Goal: Check status: Check status

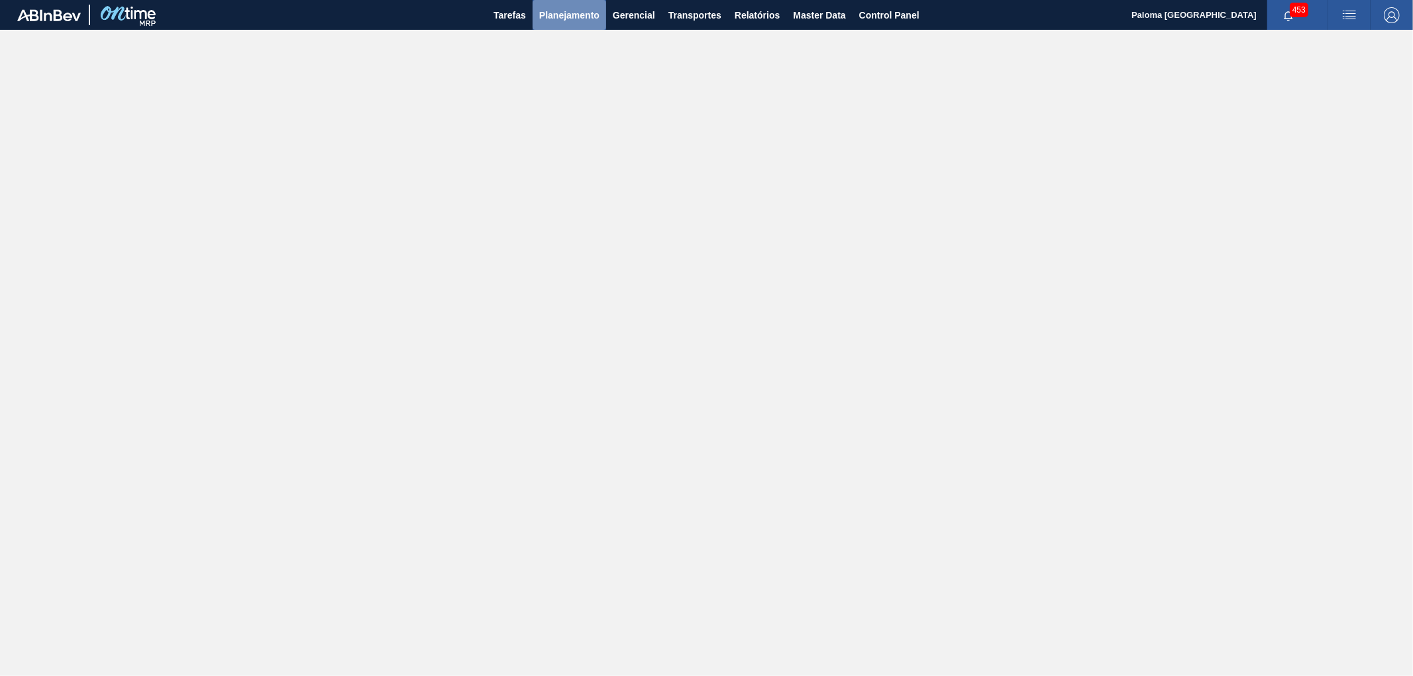
click at [583, 15] on span "Planejamento" at bounding box center [569, 15] width 60 height 16
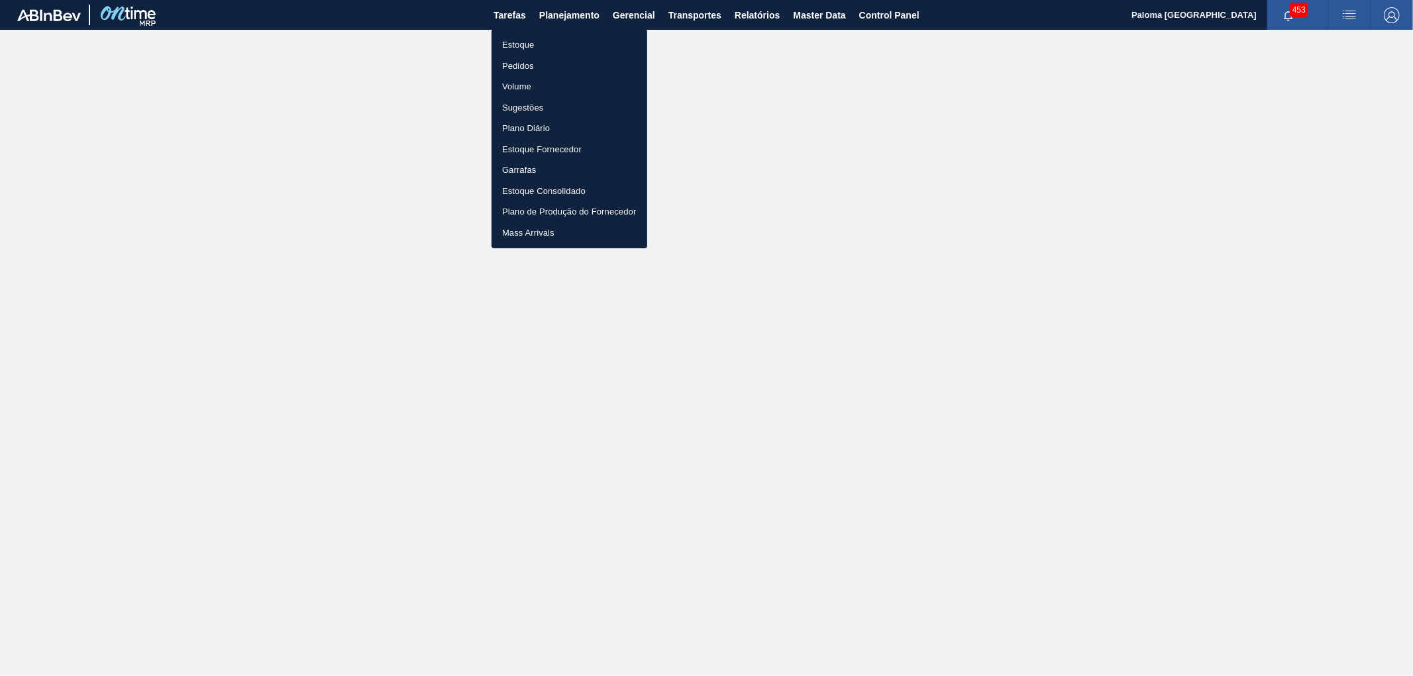
click at [536, 62] on li "Pedidos" at bounding box center [569, 66] width 156 height 21
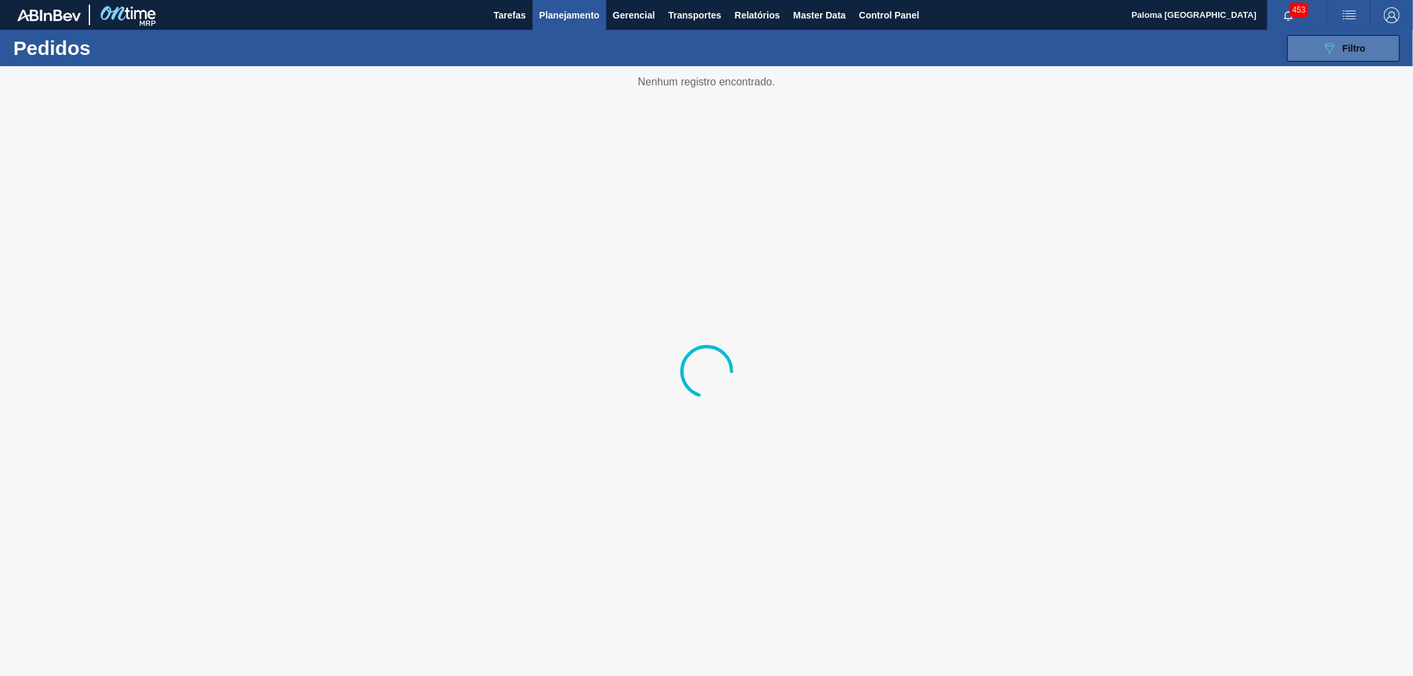
click at [1298, 50] on button "089F7B8B-B2A5-4AFE-B5C0-19BA573D28AC Filtro" at bounding box center [1343, 48] width 113 height 26
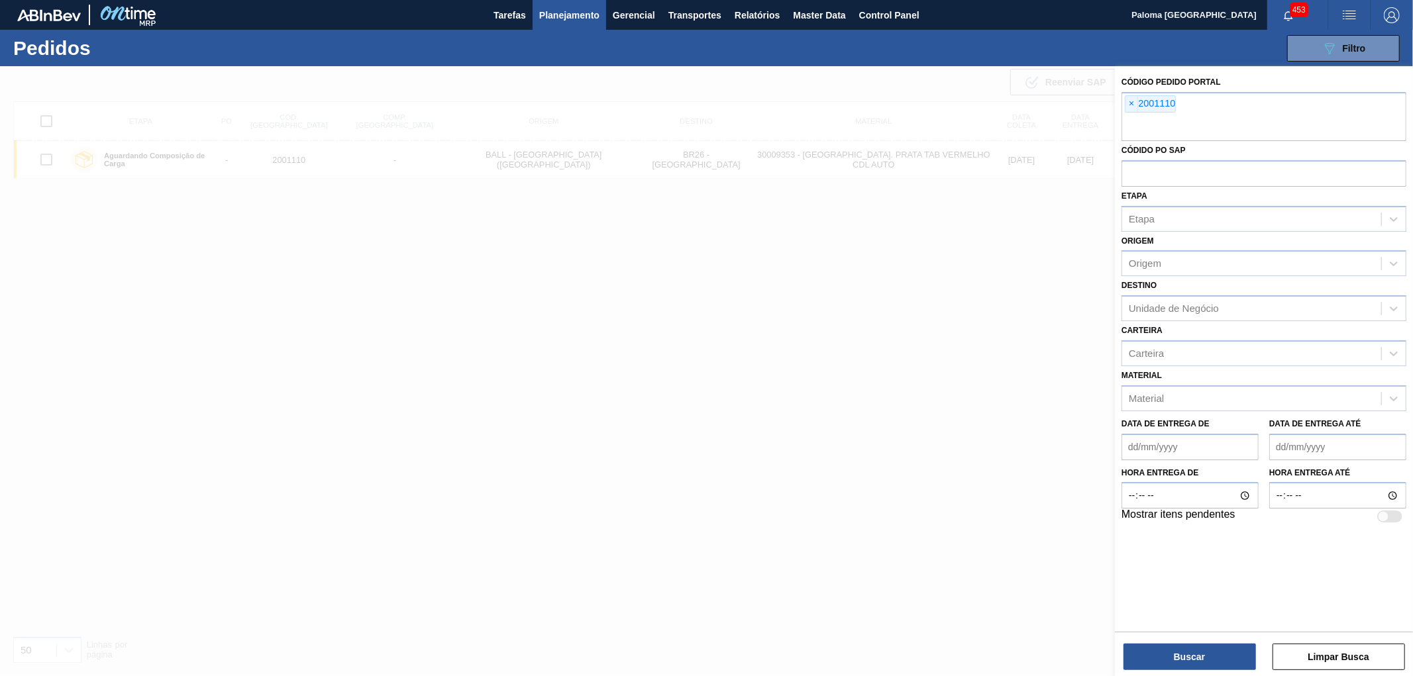
click at [904, 442] on div at bounding box center [706, 404] width 1413 height 676
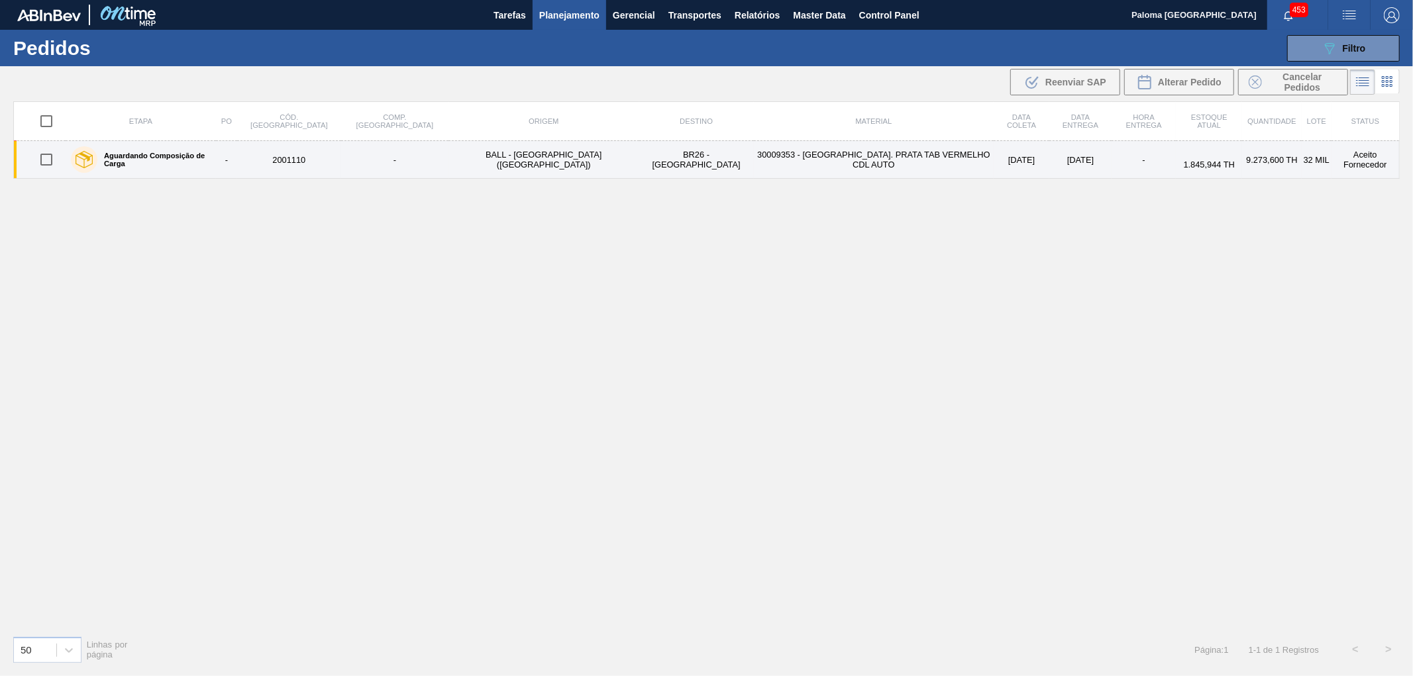
click at [193, 168] on div "Aguardando Composição de Carga" at bounding box center [141, 159] width 146 height 33
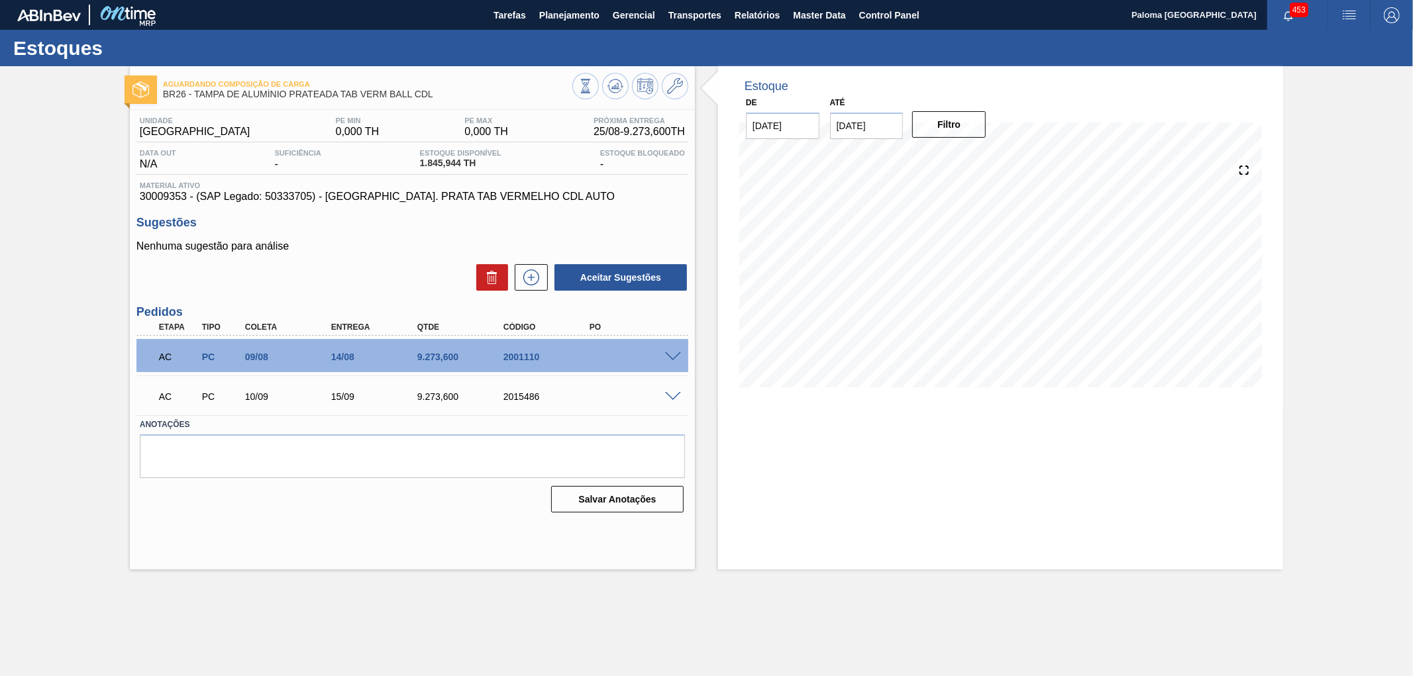
click at [670, 352] on span at bounding box center [673, 357] width 16 height 10
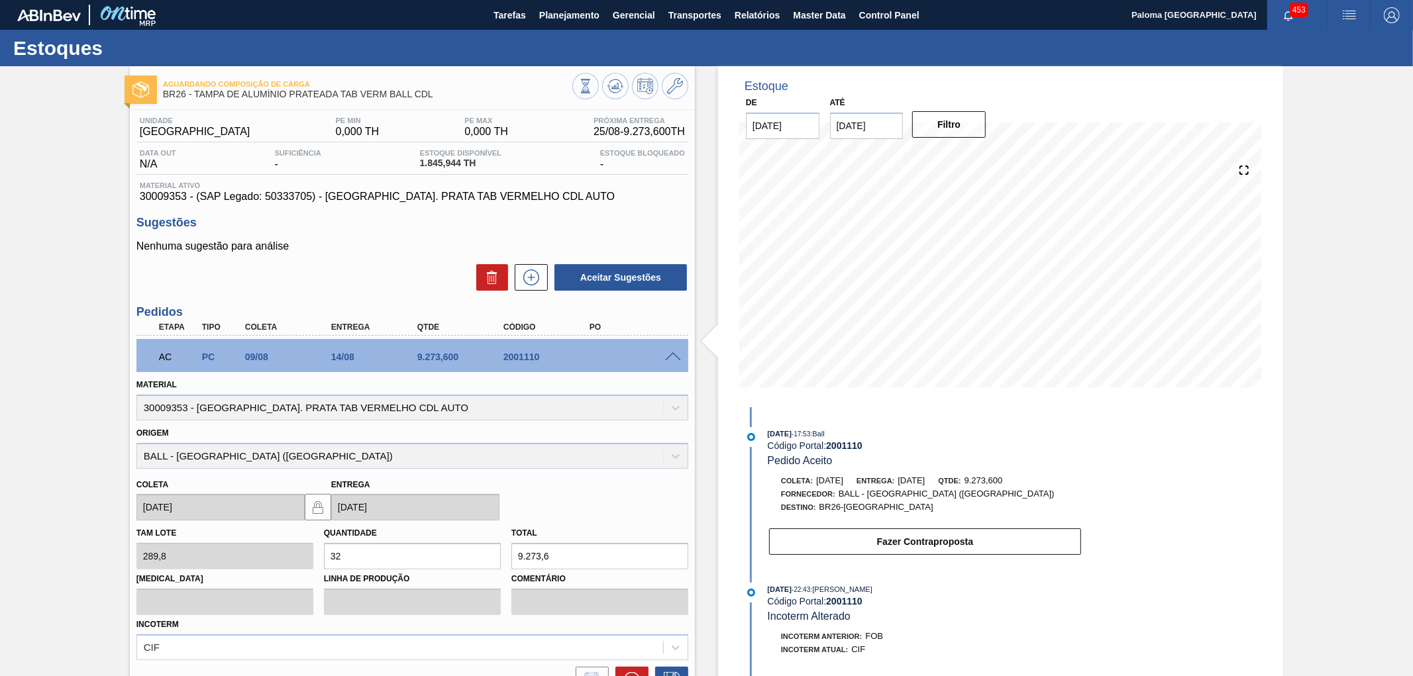
click at [674, 358] on span at bounding box center [673, 357] width 16 height 10
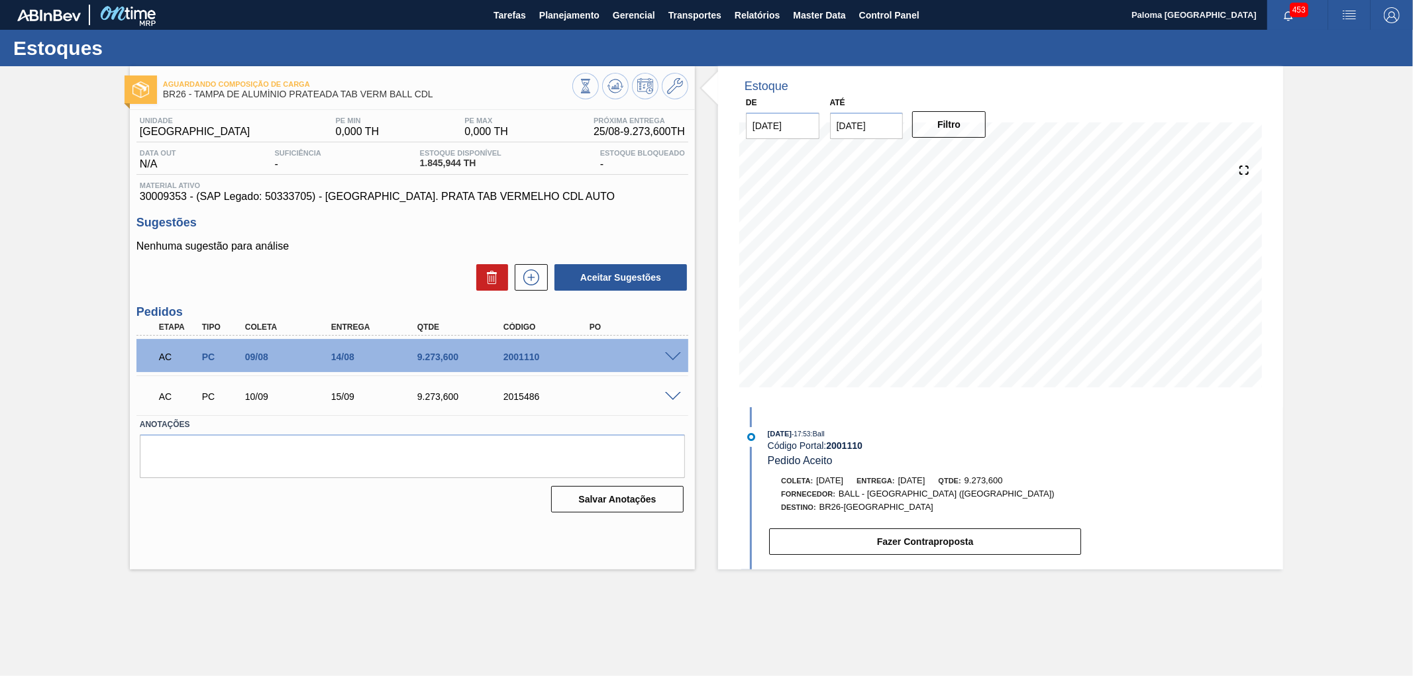
click at [670, 398] on span at bounding box center [673, 397] width 16 height 10
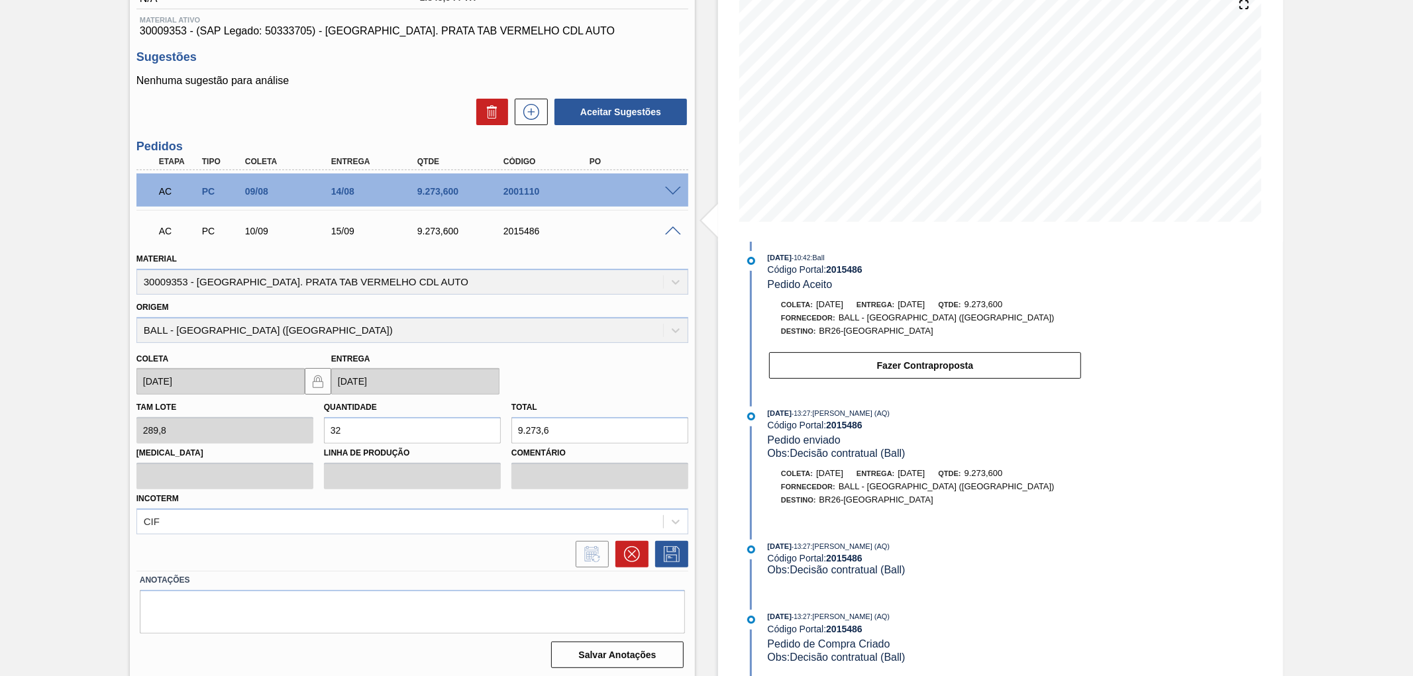
scroll to position [167, 0]
click at [1114, 533] on div "Estoque De [DATE] Até [DATE] Filtro 25/08 Projeção de Estoque 11,119.544 [DOMAI…" at bounding box center [1000, 288] width 565 height 779
click at [1250, 441] on div "Estoque De [DATE] Até [DATE] Filtro 25/08 Projeção de Estoque 11,119.544 [DOMAI…" at bounding box center [1000, 288] width 565 height 779
click at [878, 446] on span "Obs: Decisão contratual (Ball)" at bounding box center [837, 451] width 138 height 11
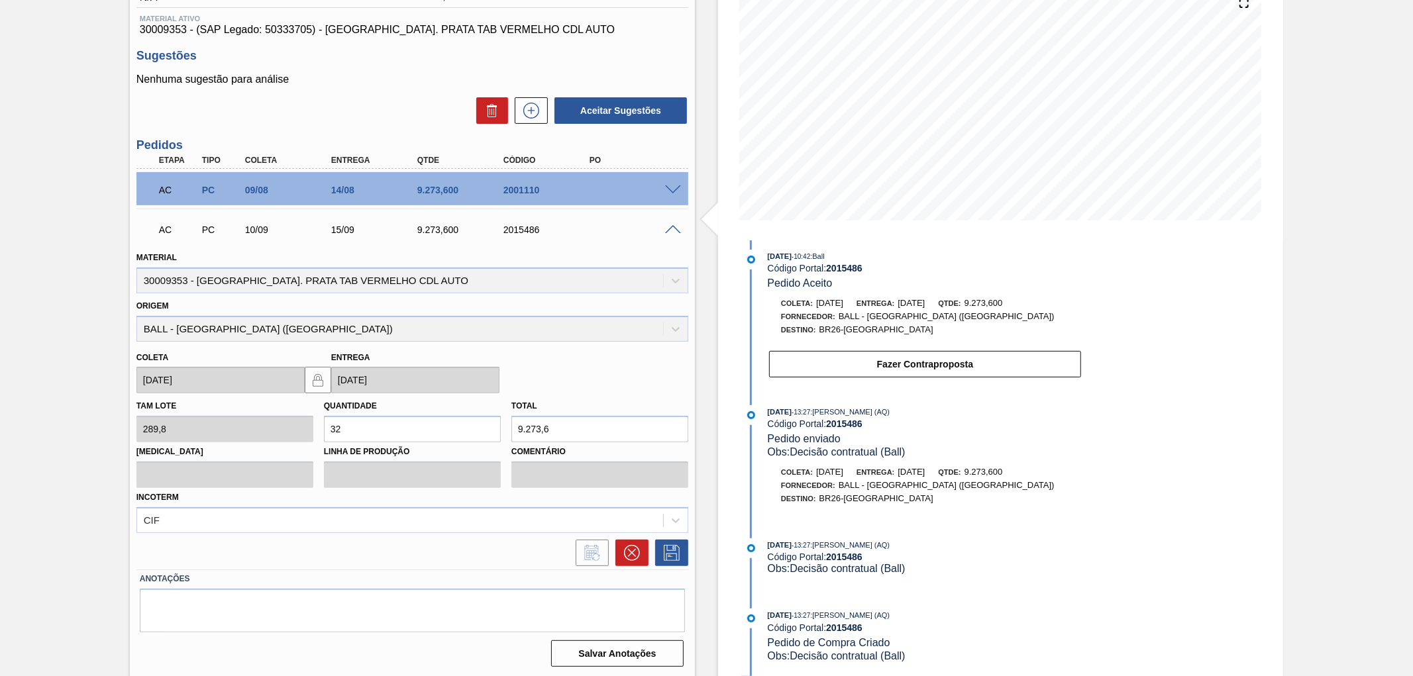
click at [674, 185] on span at bounding box center [673, 190] width 16 height 10
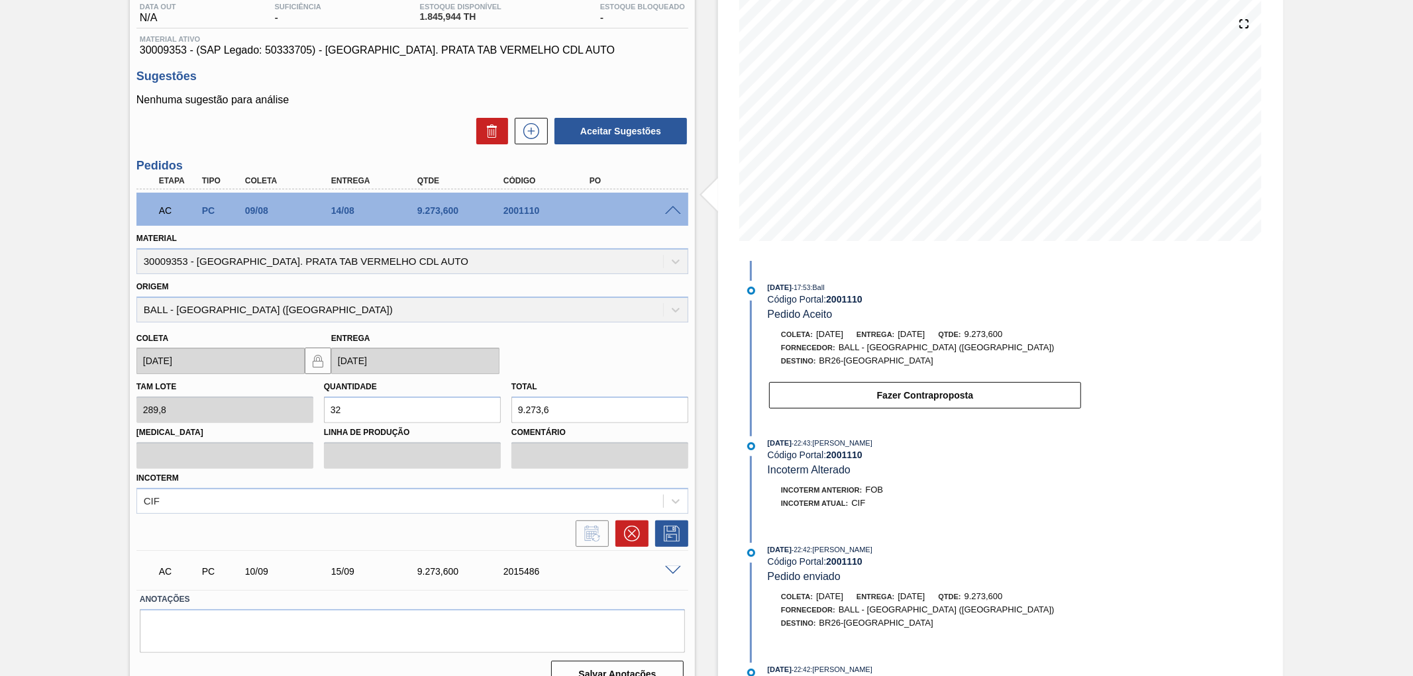
scroll to position [121, 0]
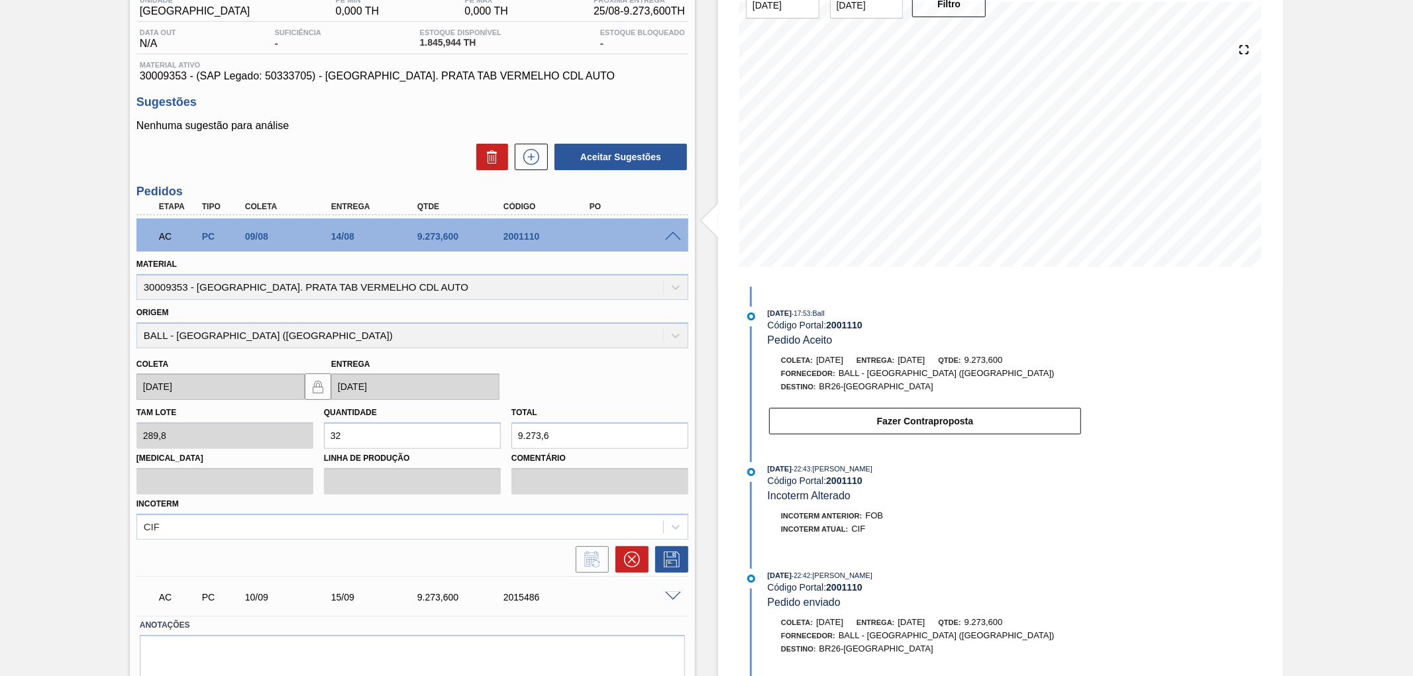
click at [672, 235] on span at bounding box center [673, 237] width 16 height 10
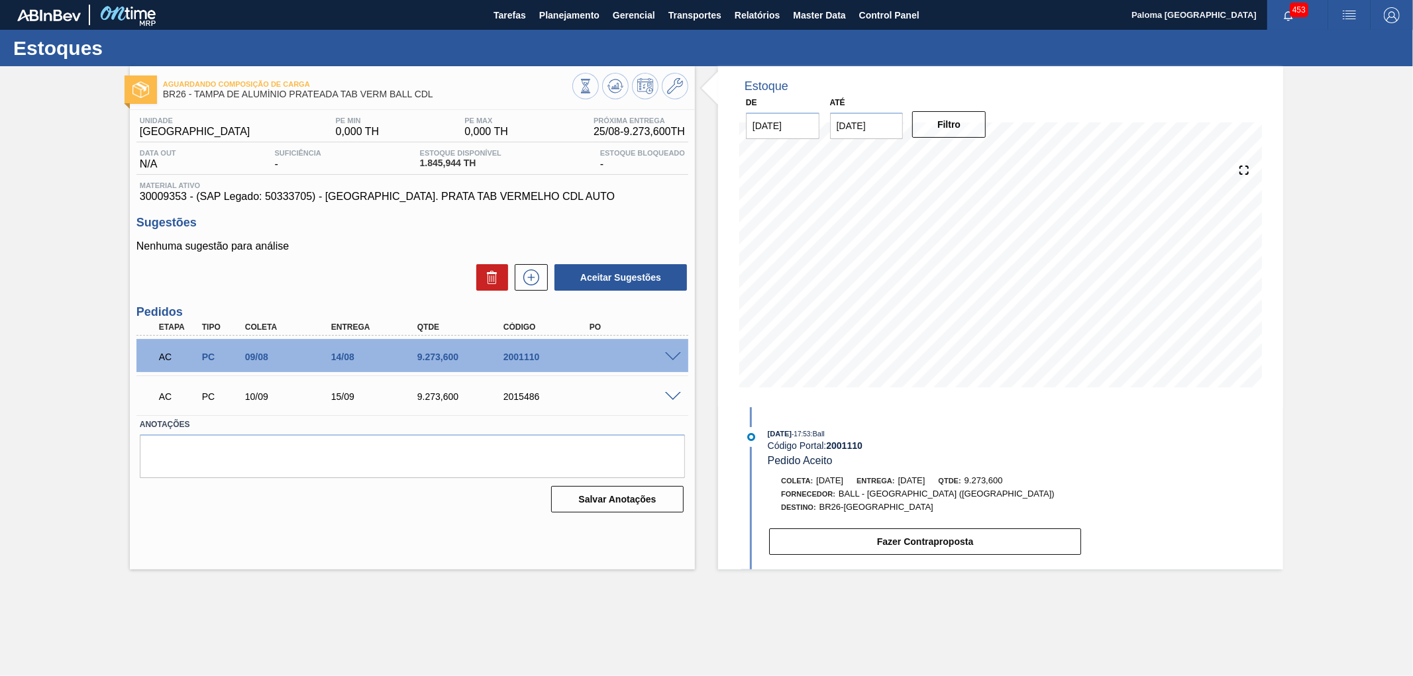
click at [674, 393] on span at bounding box center [673, 397] width 16 height 10
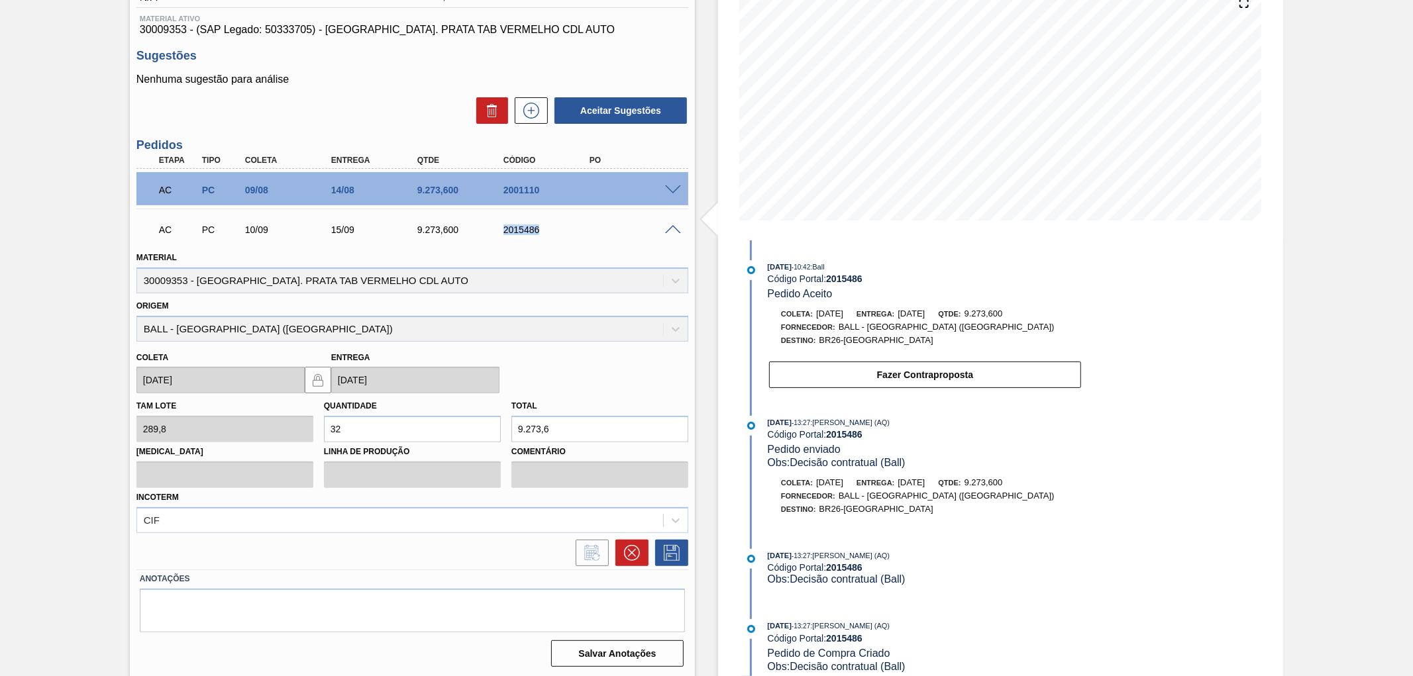
drag, startPoint x: 554, startPoint y: 228, endPoint x: 501, endPoint y: 230, distance: 52.3
click at [501, 230] on div "2015486" at bounding box center [548, 230] width 97 height 11
copy div "2015486"
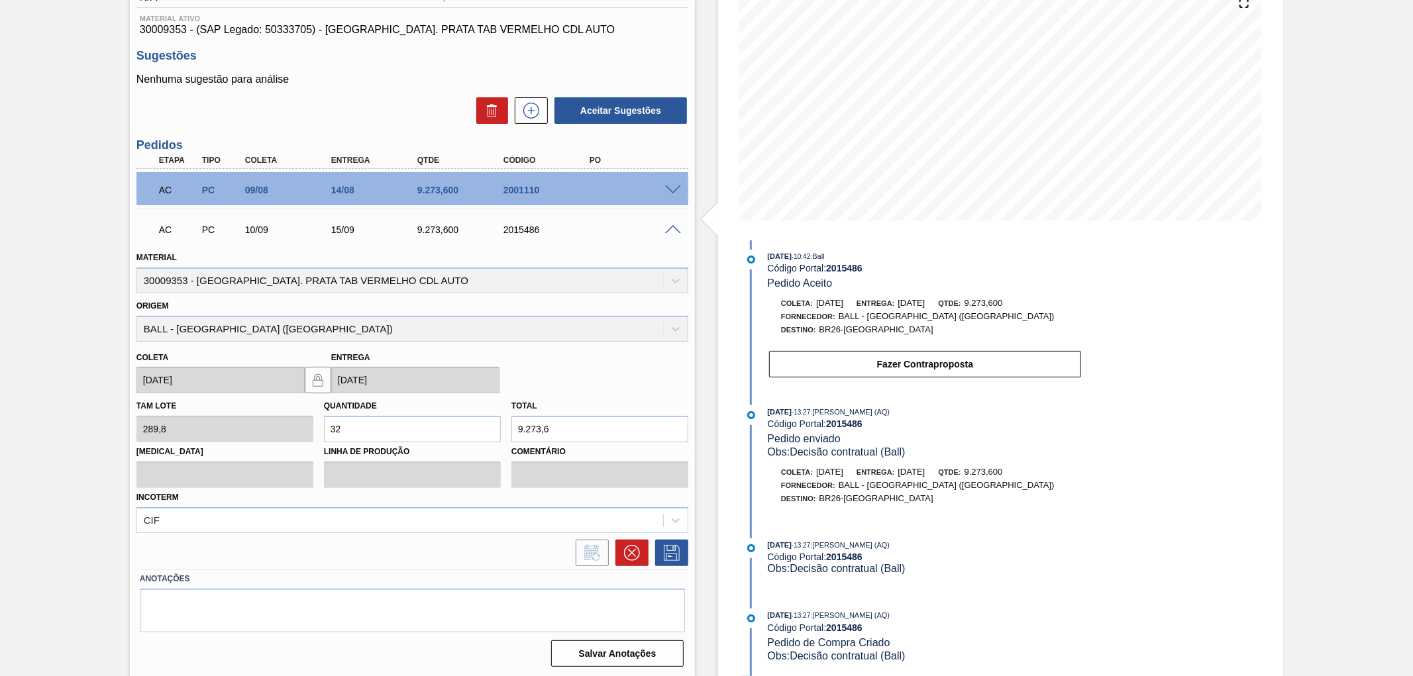
click at [1144, 438] on div "Estoque De [DATE] Até [DATE] Filtro 08/09 Projeção de Estoque 6,548.12 [DOMAIN_…" at bounding box center [1000, 288] width 565 height 779
click at [903, 270] on div "[DATE] 10:42 : Ball Código Portal: 2015486 Pedido Aceito" at bounding box center [925, 270] width 315 height 40
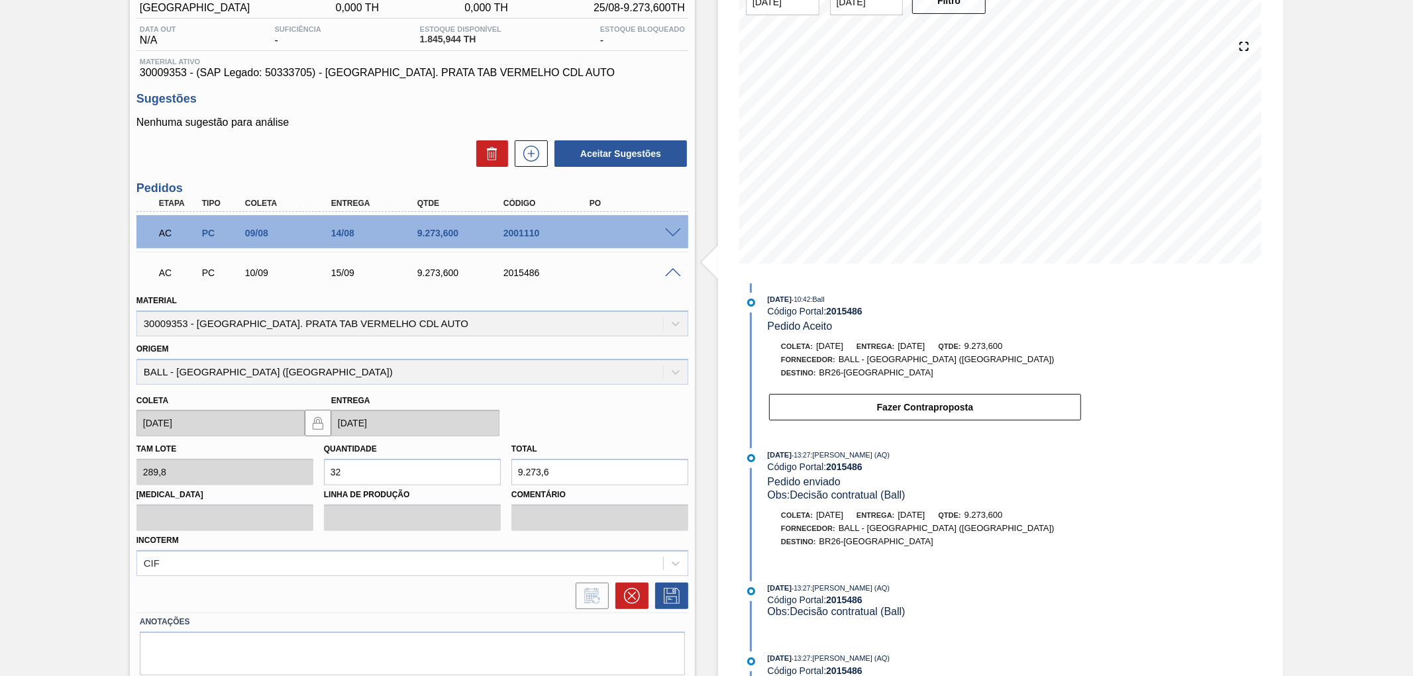
scroll to position [147, 0]
